Goal: Task Accomplishment & Management: Complete application form

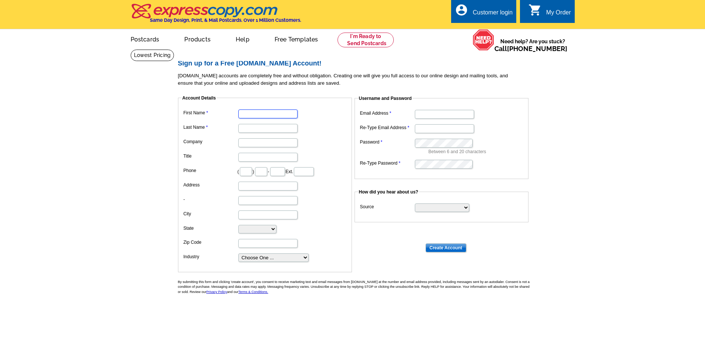
drag, startPoint x: 0, startPoint y: 0, endPoint x: 253, endPoint y: 114, distance: 277.5
click at [253, 114] on input "First Name" at bounding box center [267, 114] width 59 height 9
type input "[PERSON_NAME]"
type input "937"
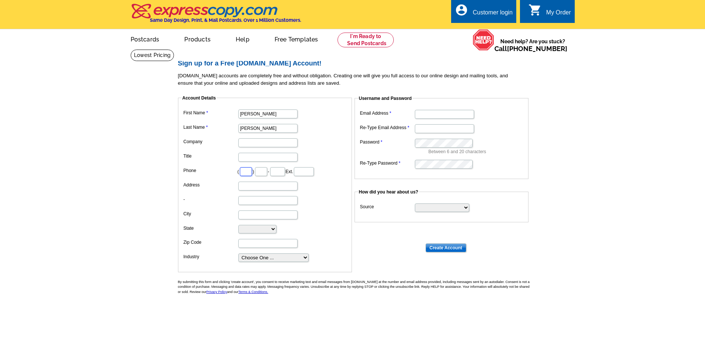
type input "580"
type input "0542"
type input "[STREET_ADDRESS][PERSON_NAME]"
type input "[GEOGRAPHIC_DATA]"
select select "OH"
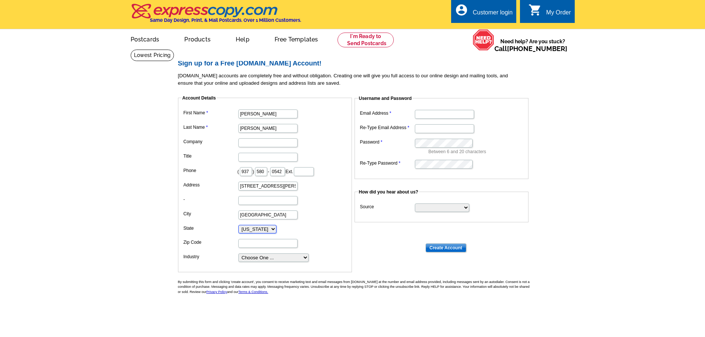
type input "45042"
type input "[EMAIL_ADDRESS][DOMAIN_NAME]"
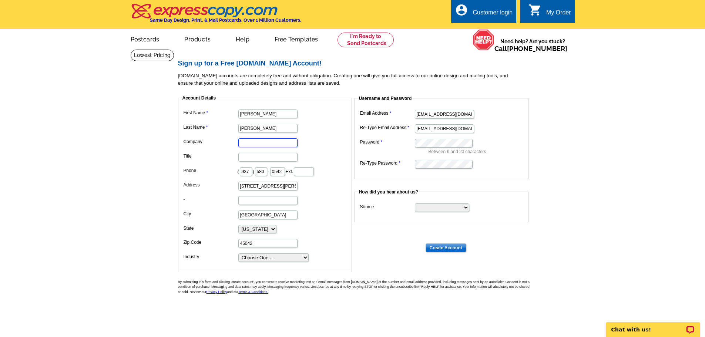
click at [270, 146] on input "Company" at bounding box center [267, 142] width 59 height 9
type input "Coldwell Banker Heritage"
click at [301, 259] on select "Choose One ... Residential Real Estate Accounting Agriculture Architecture Arts…" at bounding box center [273, 257] width 70 height 9
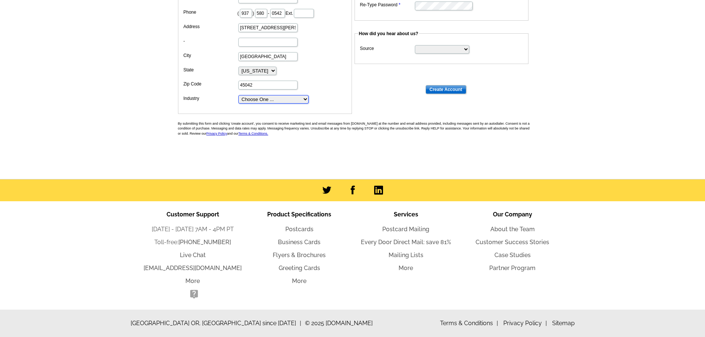
scroll to position [11, 0]
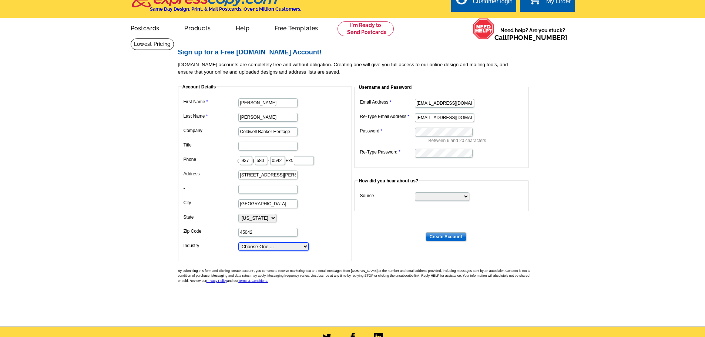
click at [307, 249] on select "Choose One ... Residential Real Estate Accounting Agriculture Architecture Arts…" at bounding box center [273, 246] width 70 height 9
select select "3"
click at [238, 243] on select "Choose One ... Residential Real Estate Accounting Agriculture Architecture Arts…" at bounding box center [273, 246] width 70 height 9
click at [511, 125] on dl "Email Address [EMAIL_ADDRESS][DOMAIN_NAME] Re-Type Email Address [EMAIL_ADDRESS…" at bounding box center [441, 127] width 166 height 61
click at [512, 134] on dd "Between 6 and 20 characters" at bounding box center [441, 135] width 166 height 18
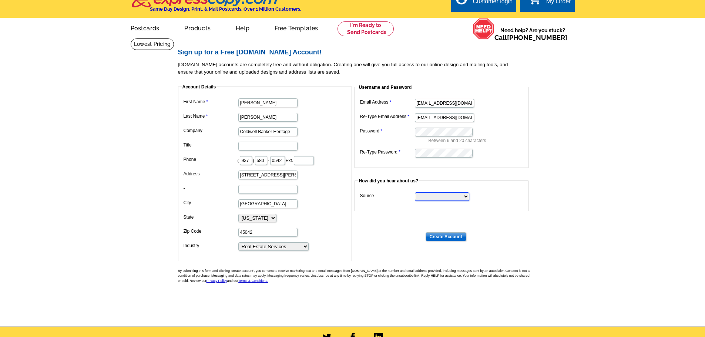
click at [446, 201] on select "Search Engine Television Ad Direct Mail Postcard Email Referred by a friend Oth…" at bounding box center [442, 196] width 54 height 9
select select "email"
click at [415, 193] on select "Search Engine Television Ad Direct Mail Postcard Email Referred by a friend Oth…" at bounding box center [442, 196] width 54 height 9
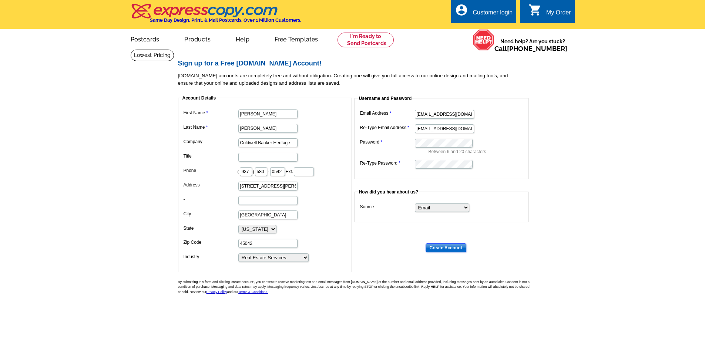
click at [452, 249] on input "Create Account" at bounding box center [445, 247] width 41 height 9
